Goal: Task Accomplishment & Management: Use online tool/utility

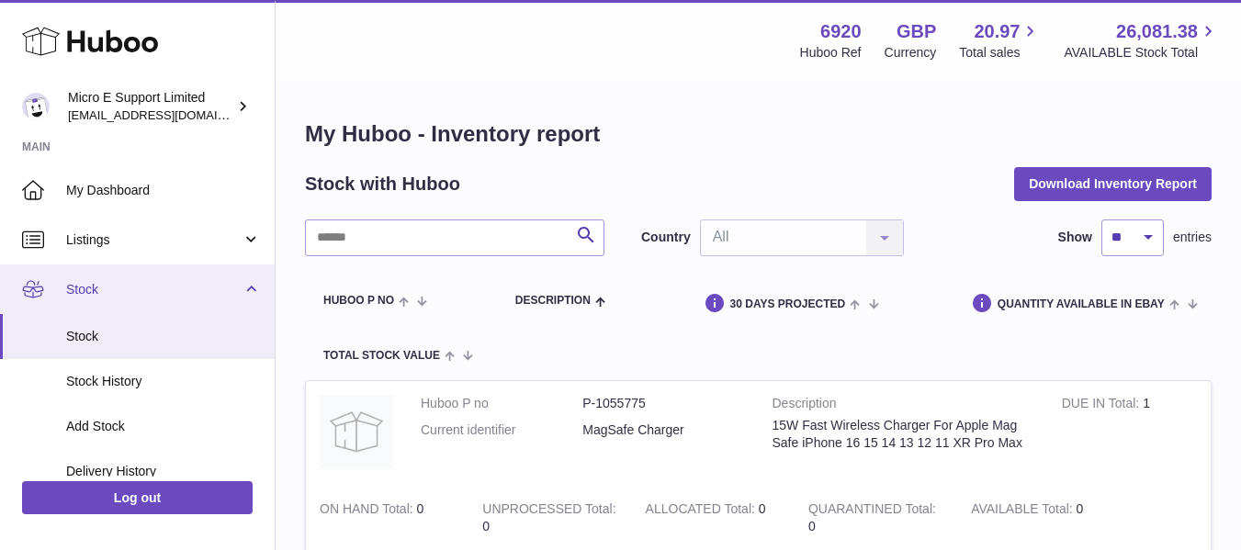
click at [255, 287] on link "Stock" at bounding box center [137, 290] width 275 height 50
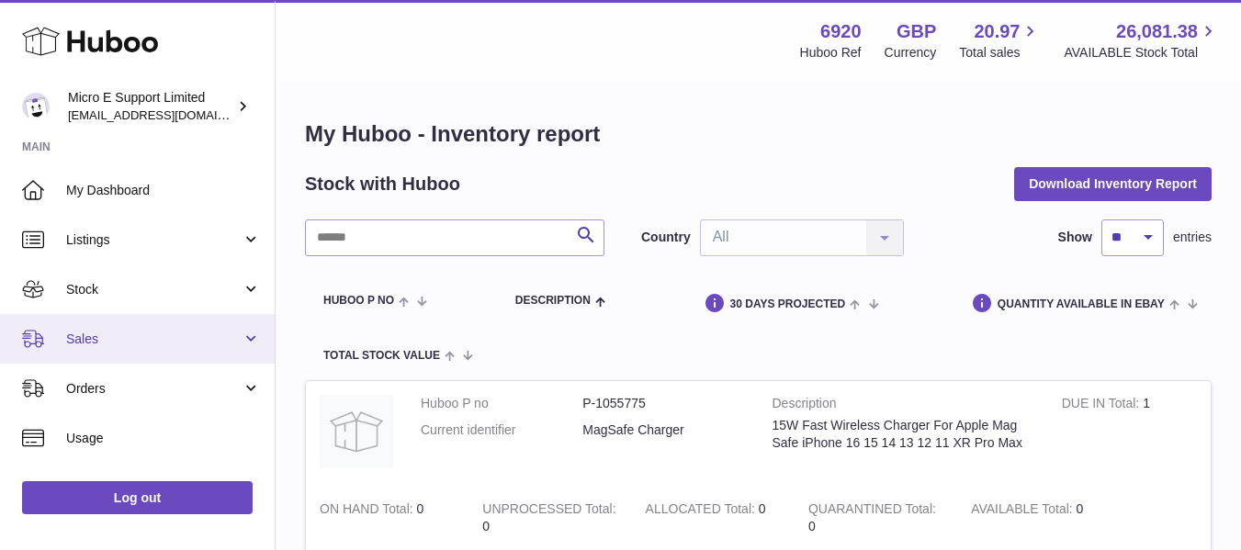
click at [158, 349] on link "Sales" at bounding box center [137, 339] width 275 height 50
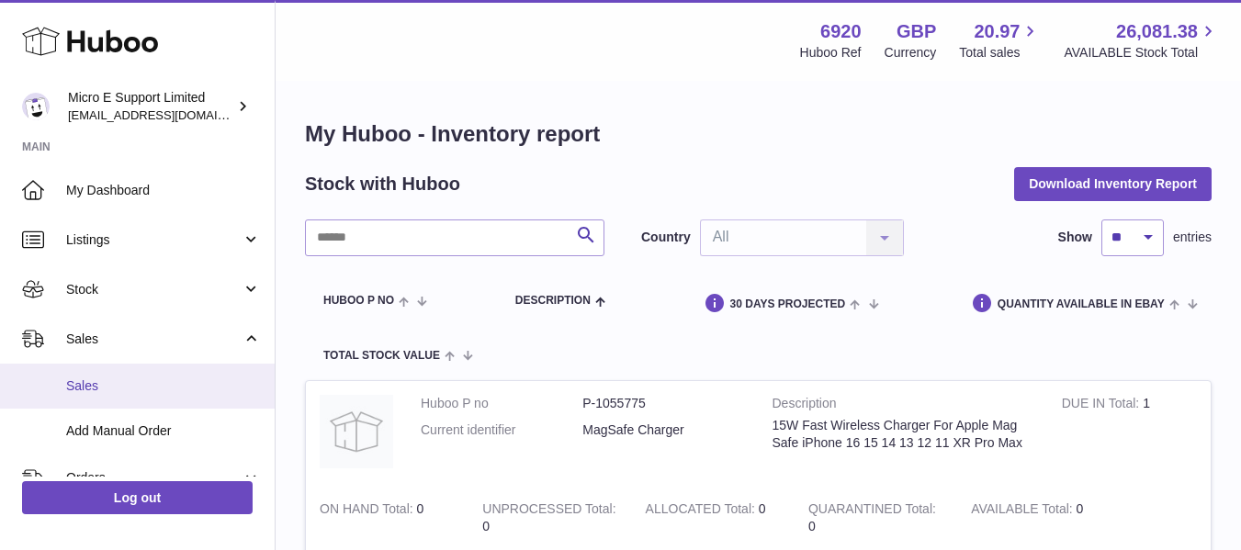
click at [99, 395] on link "Sales" at bounding box center [137, 386] width 275 height 45
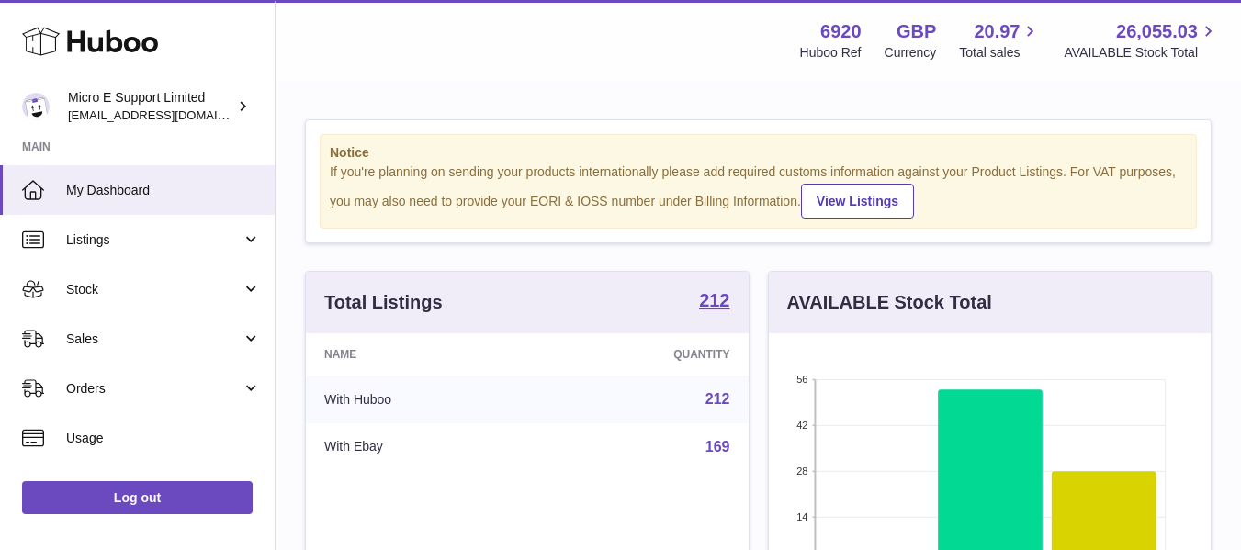
scroll to position [287, 442]
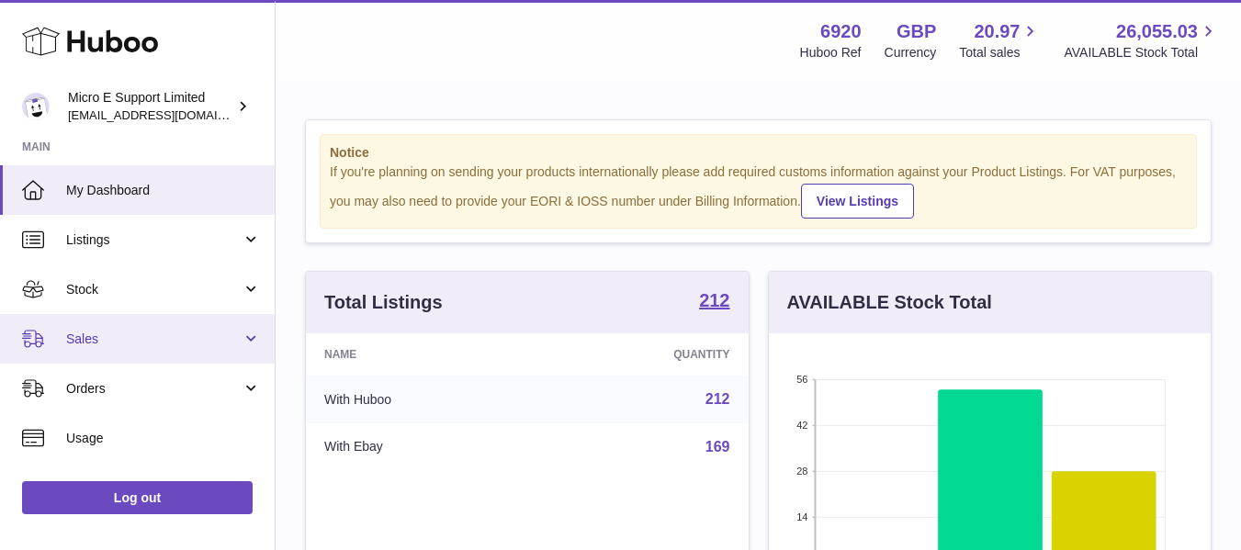
click at [231, 335] on span "Sales" at bounding box center [153, 339] width 175 height 17
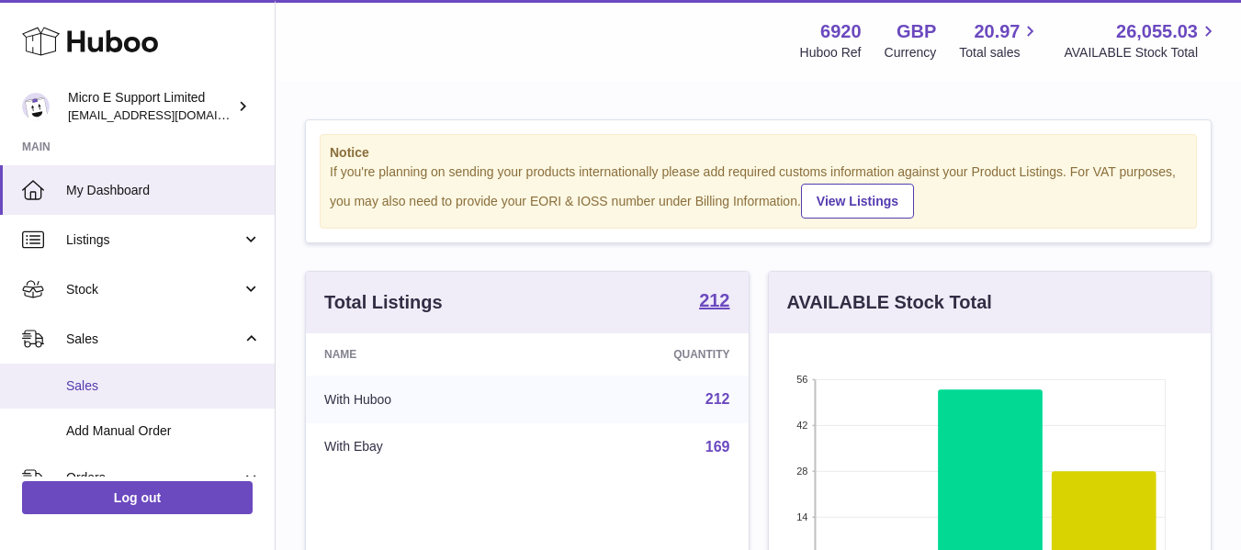
click at [82, 390] on span "Sales" at bounding box center [163, 385] width 195 height 17
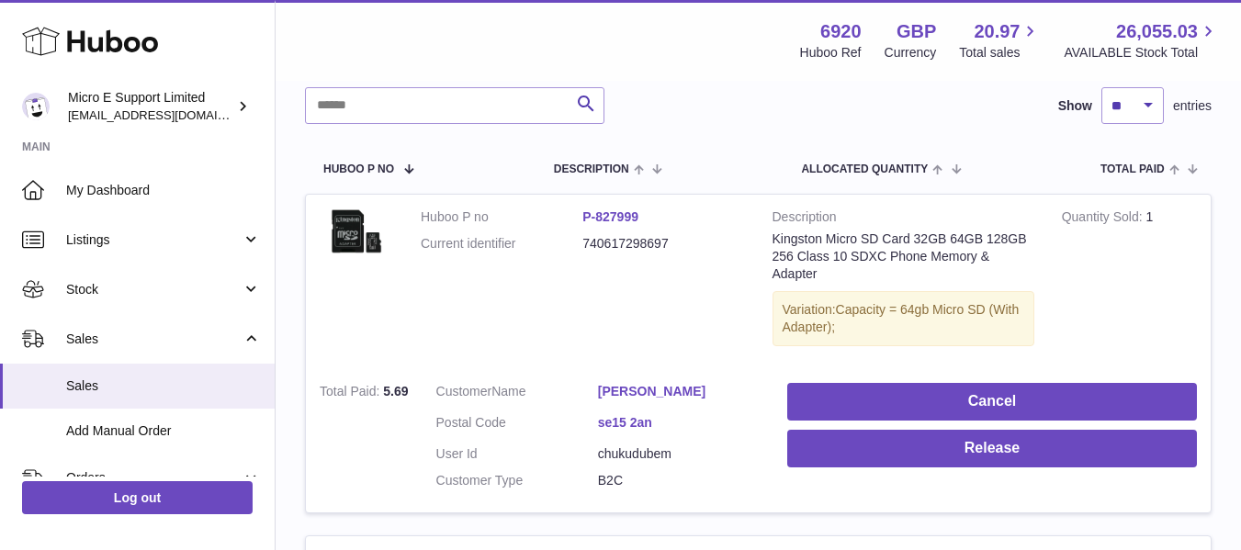
scroll to position [240, 0]
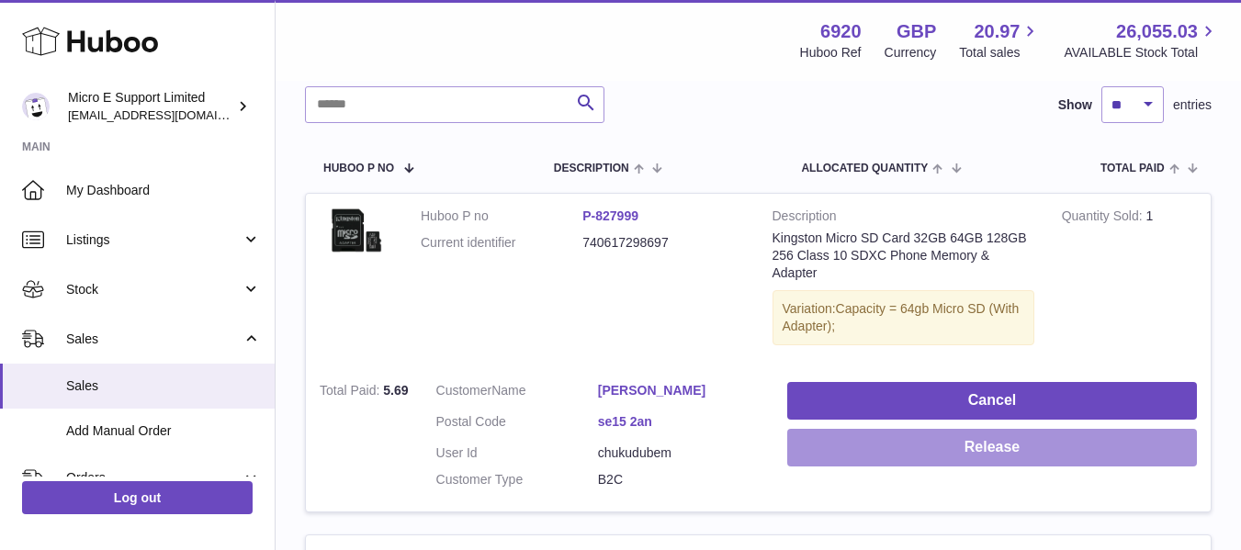
click at [1008, 445] on button "Release" at bounding box center [992, 448] width 410 height 38
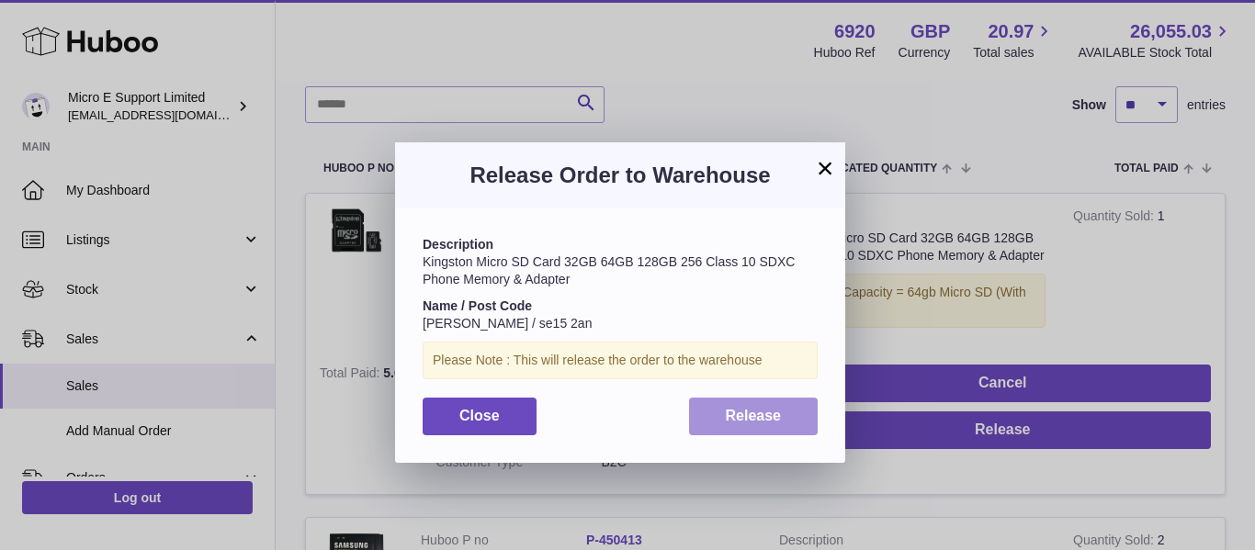
click at [754, 414] on span "Release" at bounding box center [754, 416] width 56 height 16
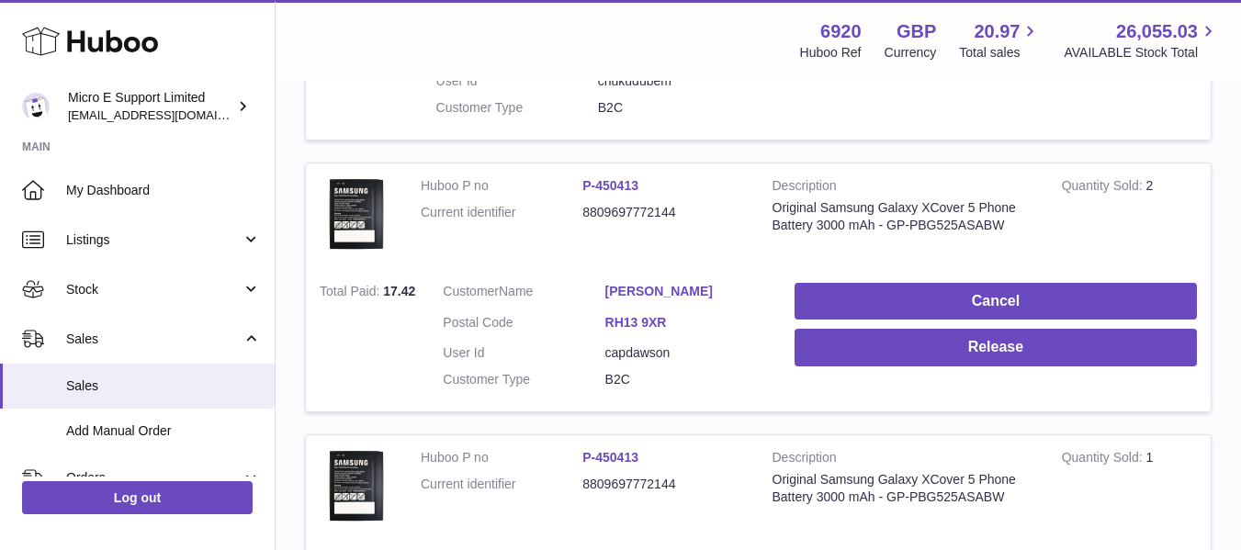
scroll to position [613, 0]
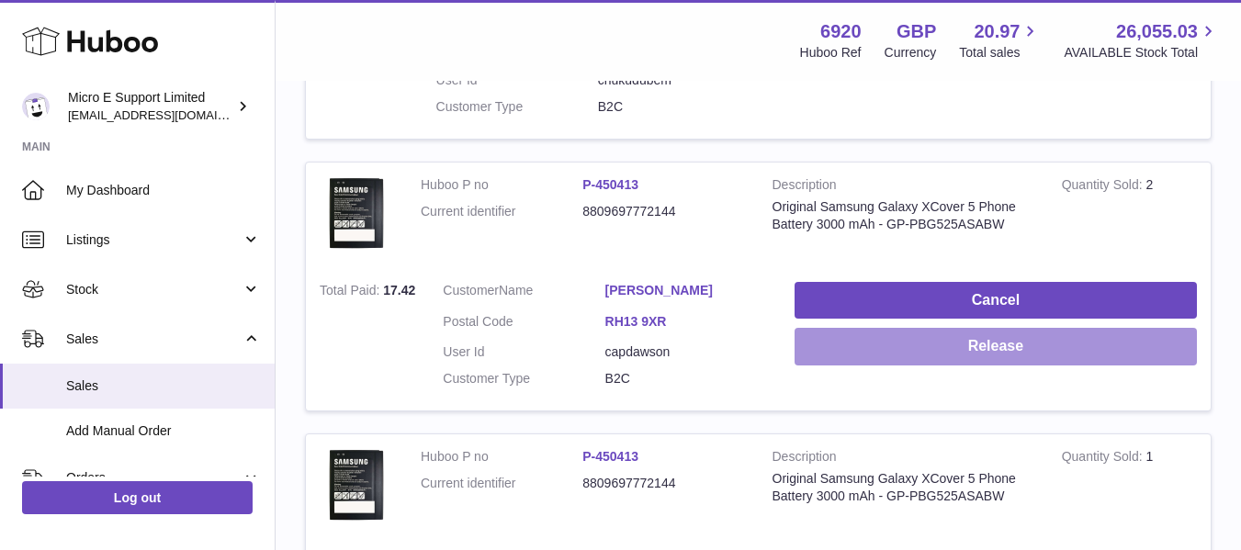
click at [940, 349] on button "Release" at bounding box center [995, 347] width 402 height 38
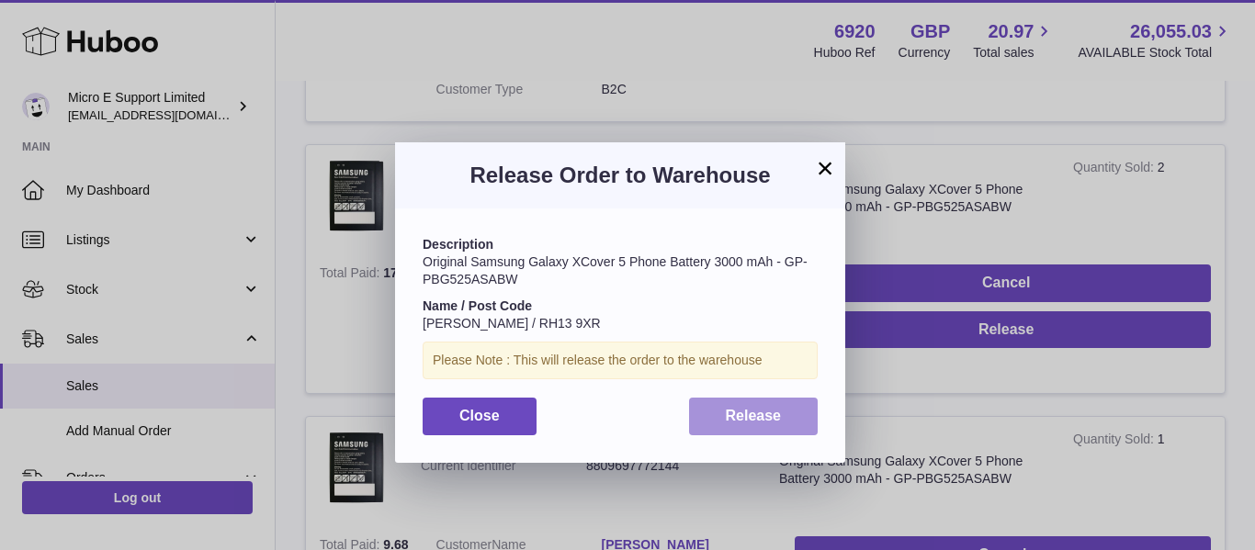
click at [738, 419] on span "Release" at bounding box center [754, 416] width 56 height 16
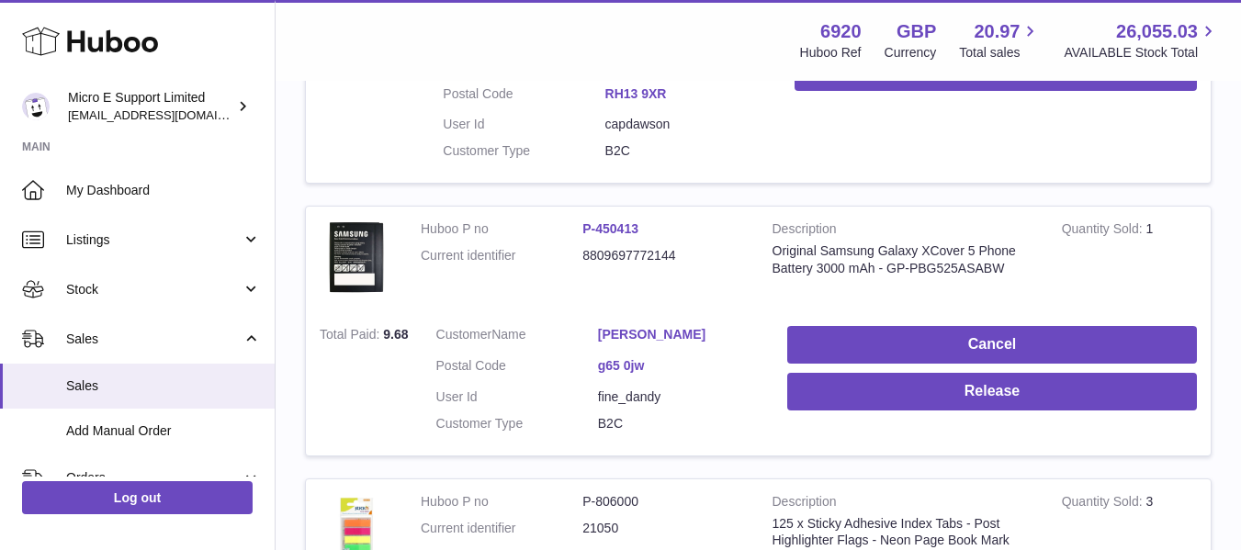
scroll to position [852, 0]
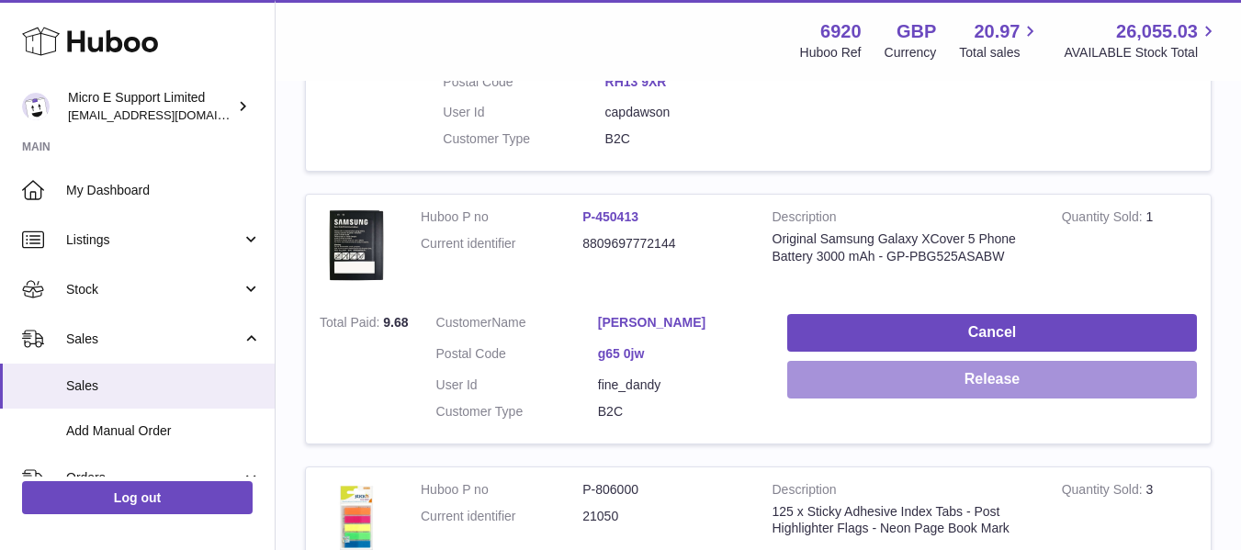
click at [910, 382] on button "Release" at bounding box center [992, 380] width 410 height 38
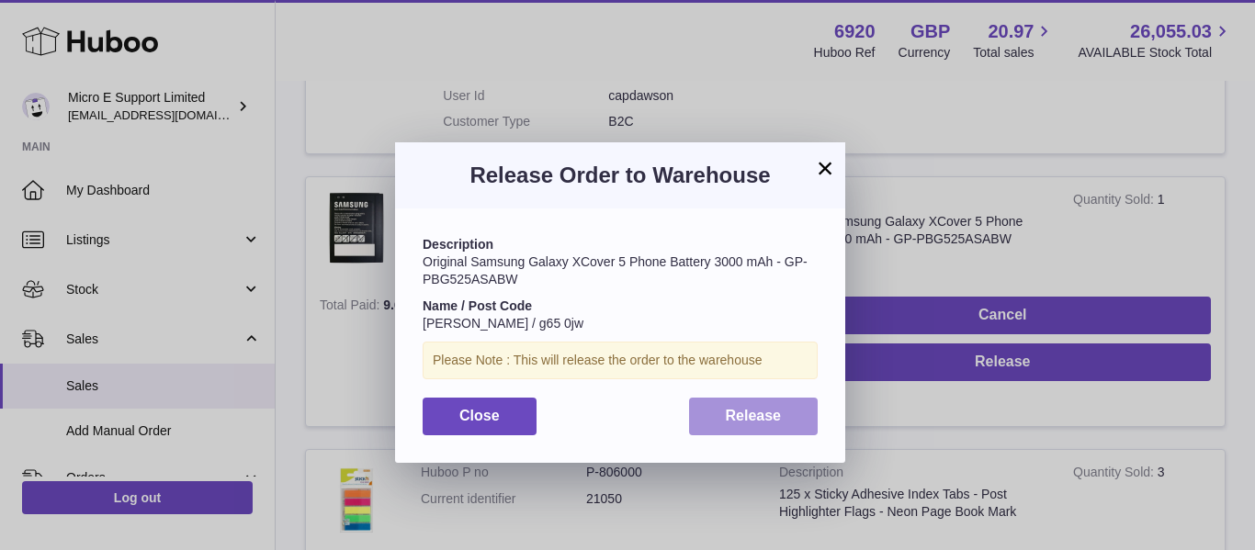
click at [768, 419] on span "Release" at bounding box center [754, 416] width 56 height 16
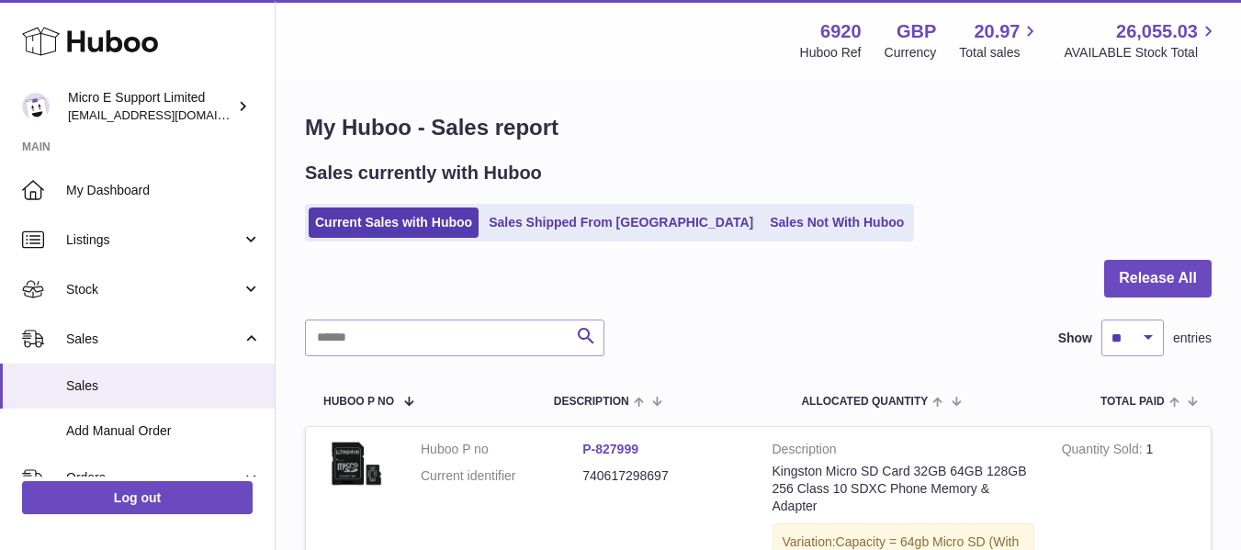
scroll to position [0, 0]
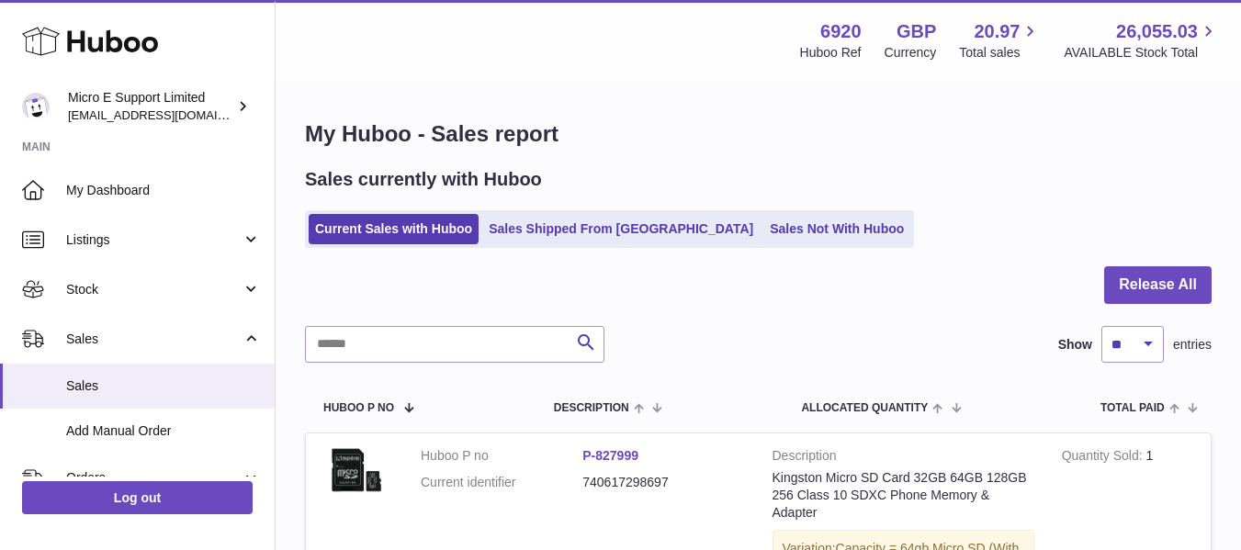
click at [725, 128] on h1 "My Huboo - Sales report" at bounding box center [758, 133] width 907 height 29
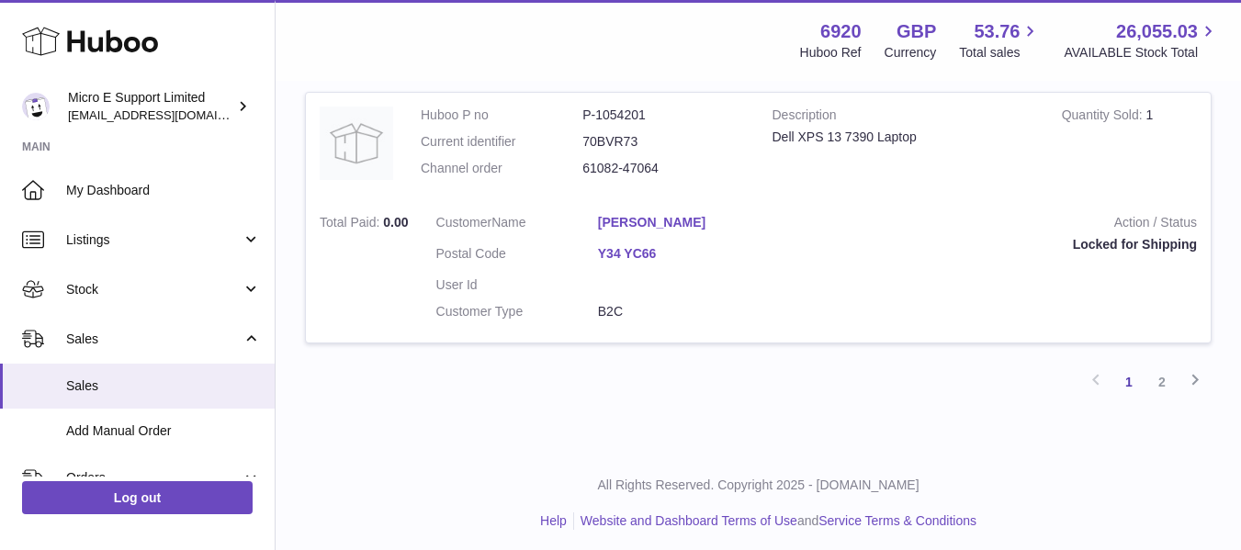
scroll to position [2893, 0]
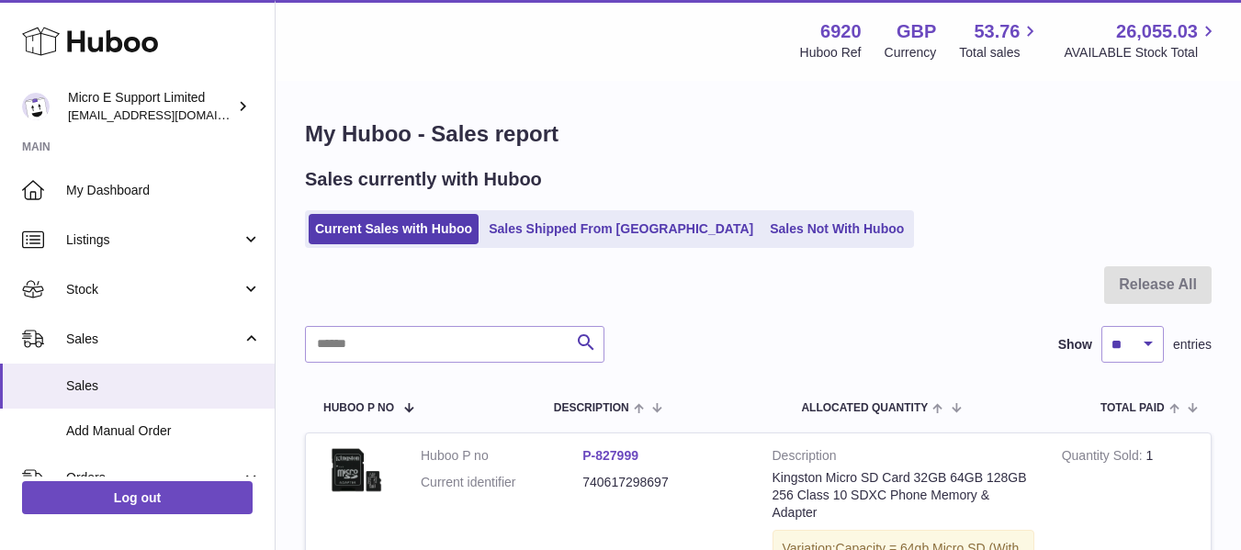
click at [659, 132] on h1 "My Huboo - Sales report" at bounding box center [758, 133] width 907 height 29
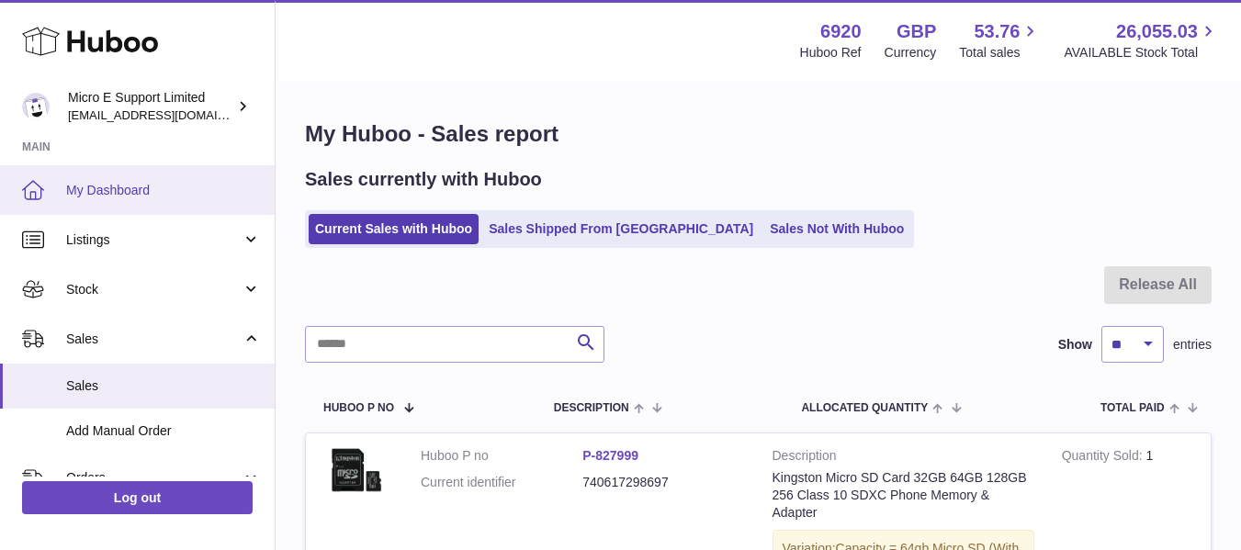
click at [112, 182] on span "My Dashboard" at bounding box center [163, 190] width 195 height 17
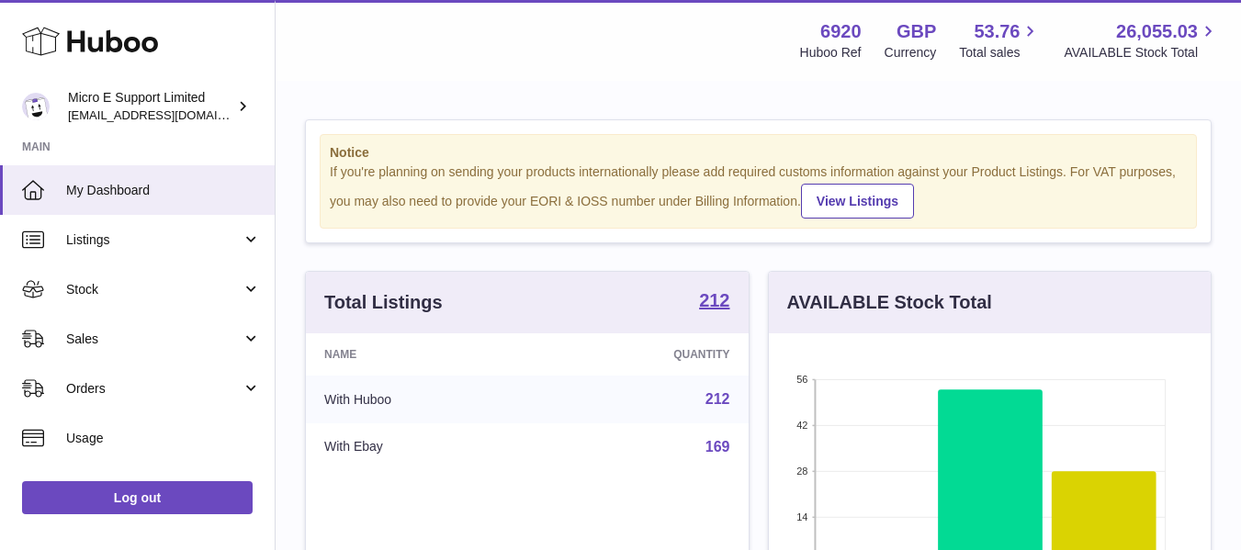
scroll to position [287, 442]
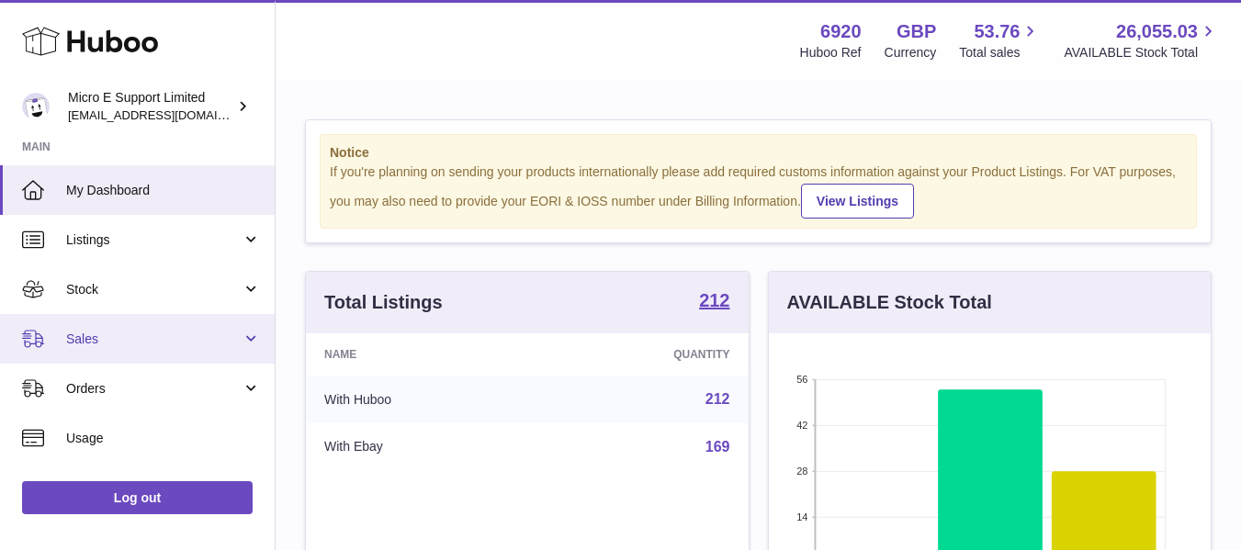
click at [182, 345] on span "Sales" at bounding box center [153, 339] width 175 height 17
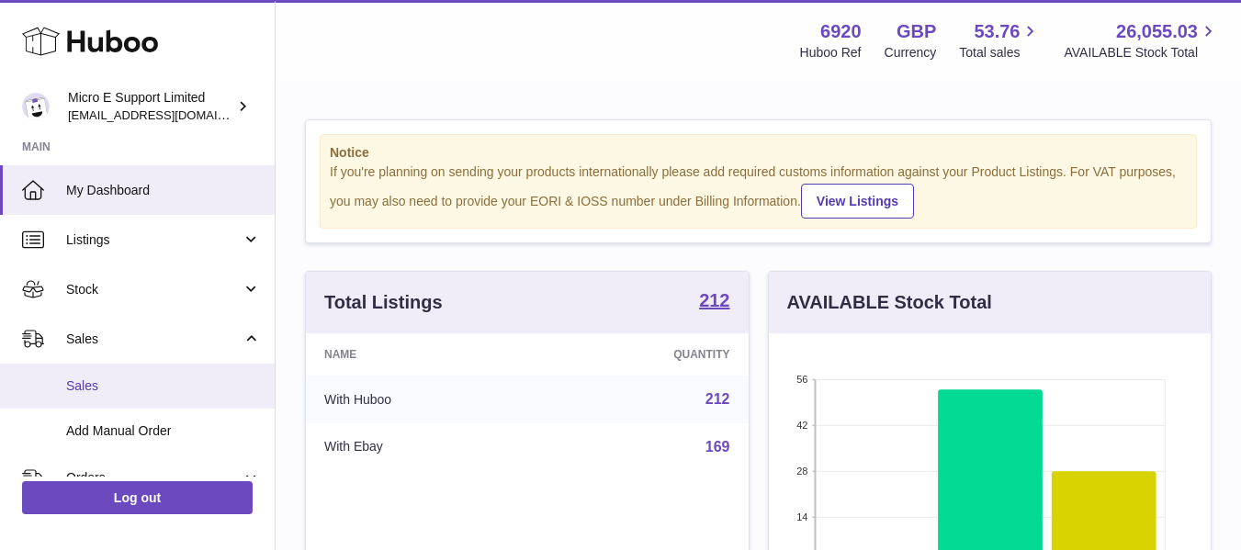
click at [78, 380] on span "Sales" at bounding box center [163, 385] width 195 height 17
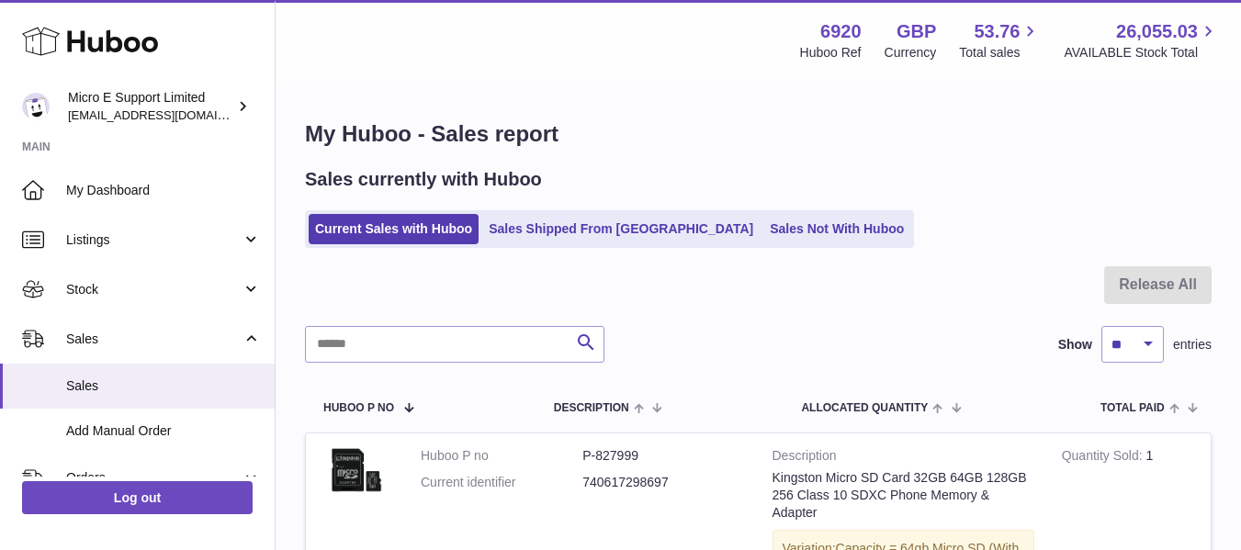
click at [927, 297] on div at bounding box center [758, 296] width 907 height 60
click at [1128, 346] on select "** ** ** ***" at bounding box center [1132, 344] width 62 height 37
select select "**"
click at [1101, 326] on select "** ** ** ***" at bounding box center [1132, 344] width 62 height 37
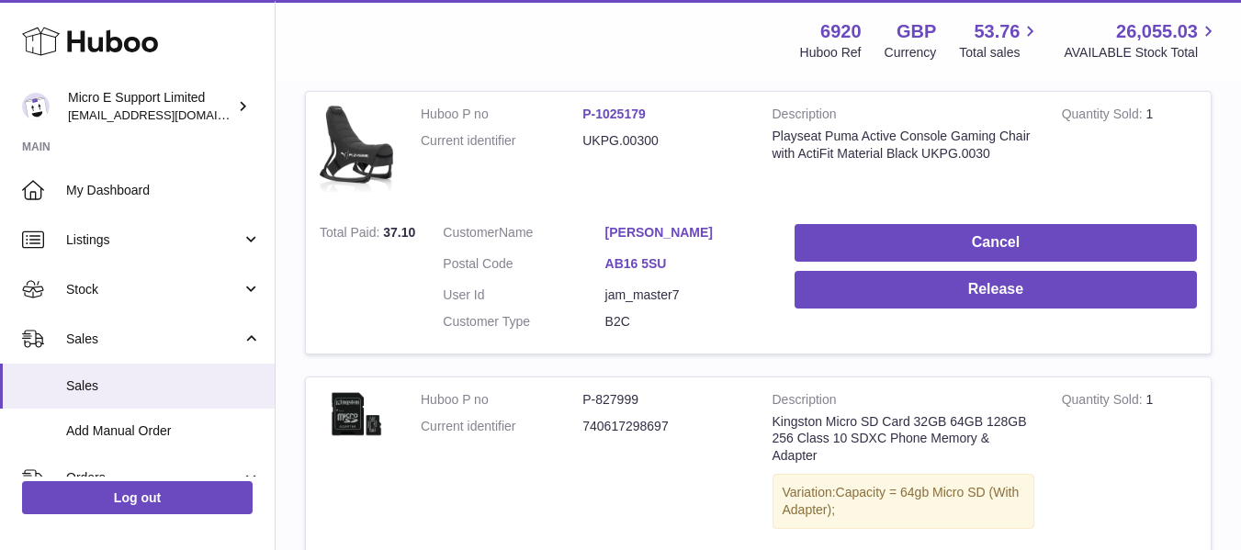
scroll to position [344, 0]
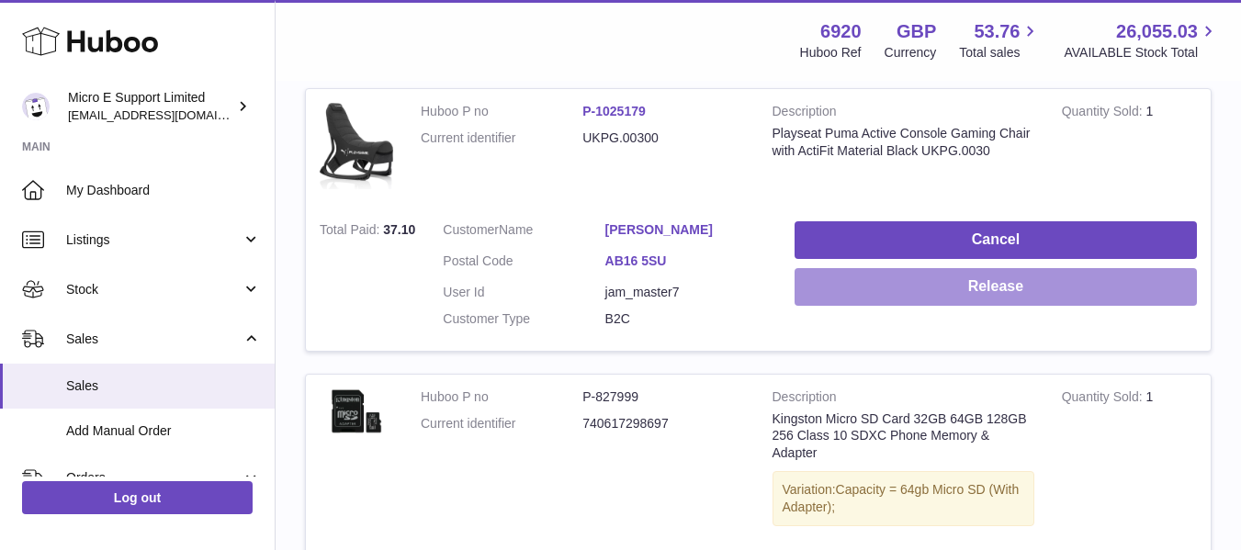
click at [974, 282] on button "Release" at bounding box center [995, 287] width 402 height 38
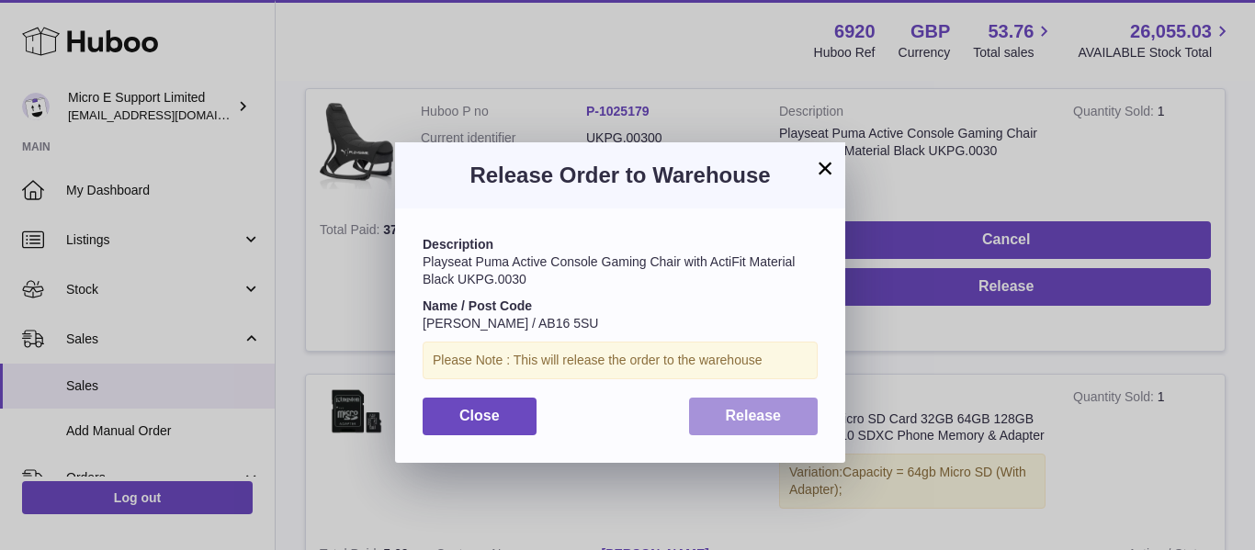
click at [749, 409] on span "Release" at bounding box center [754, 416] width 56 height 16
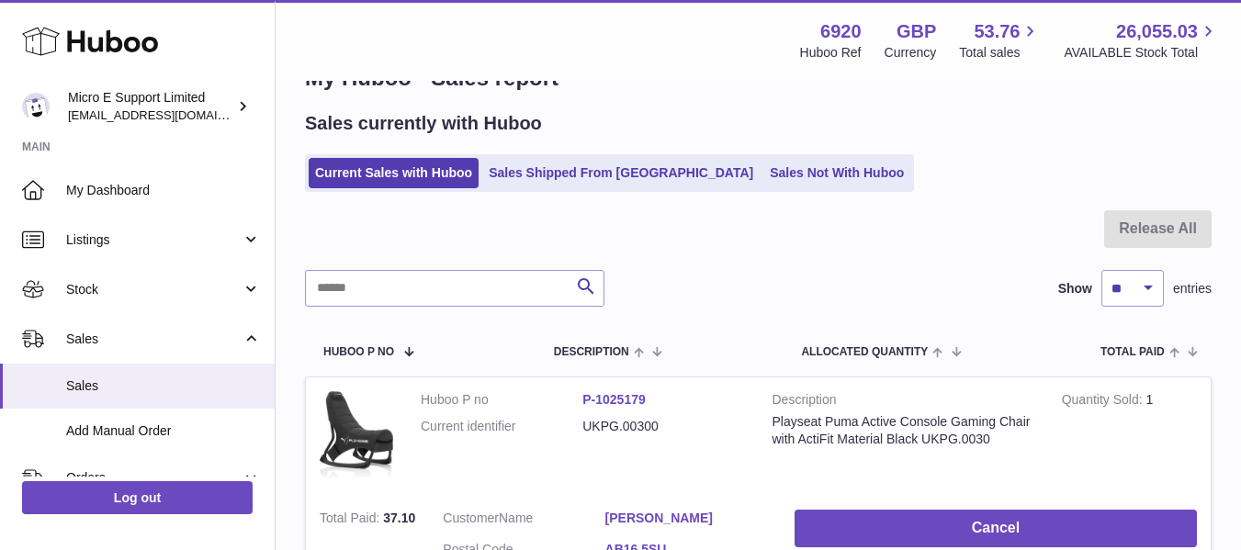
scroll to position [0, 0]
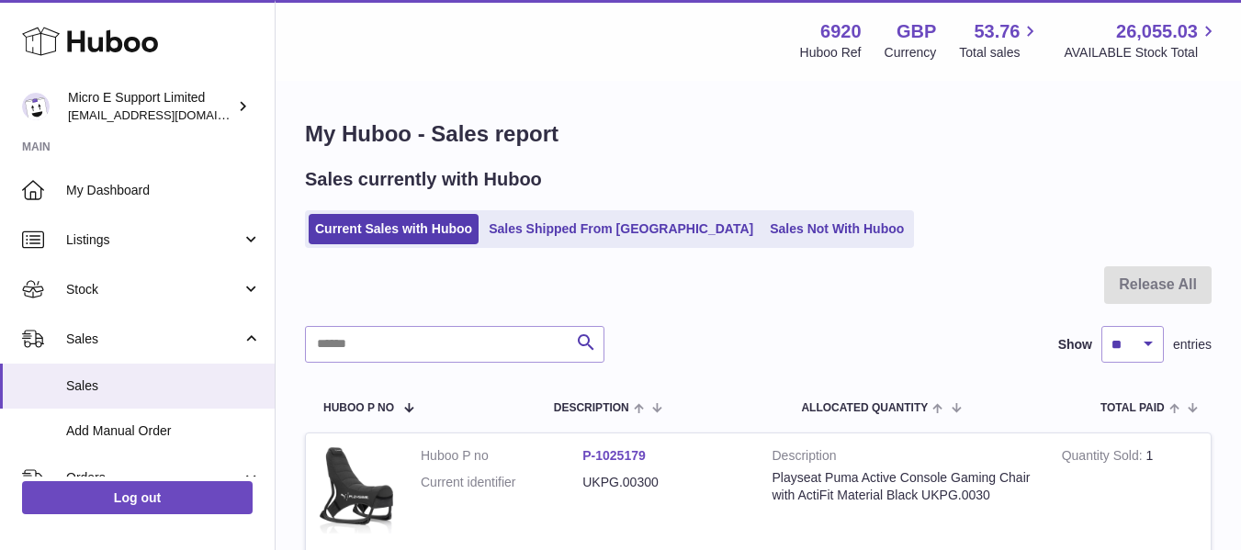
click at [985, 290] on div at bounding box center [758, 296] width 907 height 60
